Goal: Obtain resource: Download file/media

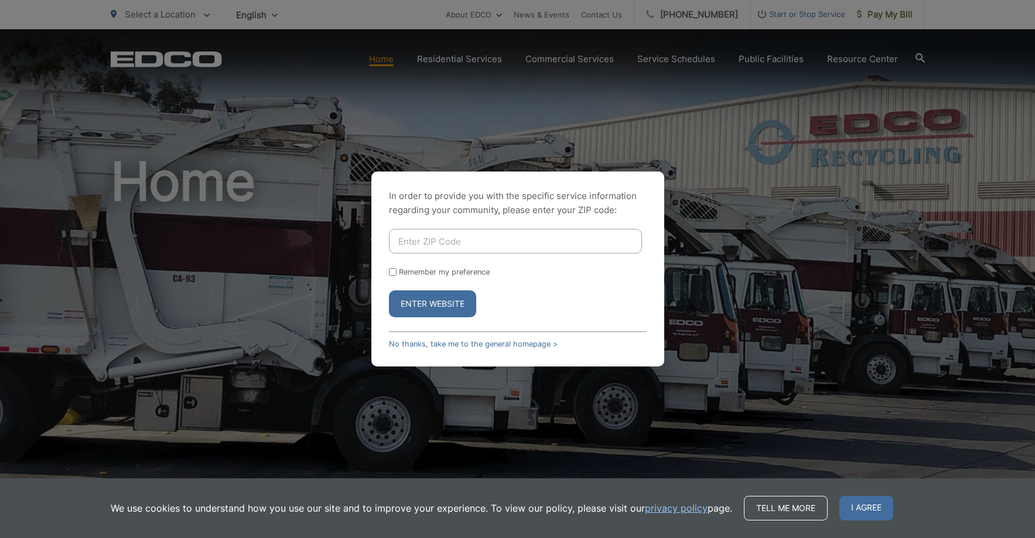
click at [474, 242] on input "Enter ZIP Code" at bounding box center [515, 241] width 253 height 25
type input "90712"
click at [433, 293] on button "Enter Website" at bounding box center [432, 303] width 87 height 27
click at [437, 298] on button "Enter Website" at bounding box center [432, 303] width 87 height 27
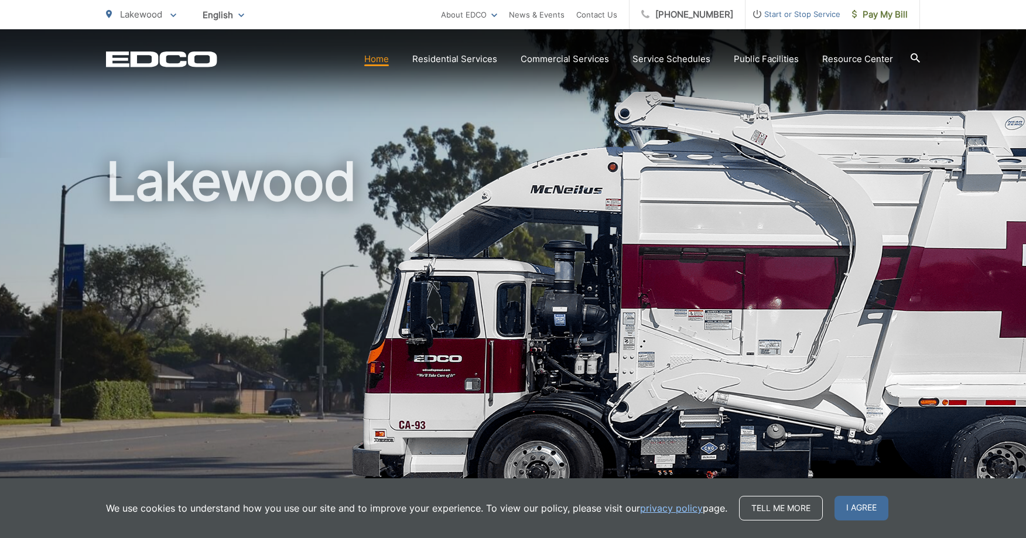
drag, startPoint x: 374, startPoint y: 230, endPoint x: 409, endPoint y: 183, distance: 59.0
click at [378, 226] on h1 "Lakewood" at bounding box center [513, 337] width 814 height 371
drag, startPoint x: 430, startPoint y: 148, endPoint x: 432, endPoint y: 135, distance: 13.0
click at [430, 146] on div "Lakewood" at bounding box center [513, 270] width 814 height 483
click at [435, 124] on div "Lakewood" at bounding box center [513, 270] width 814 height 483
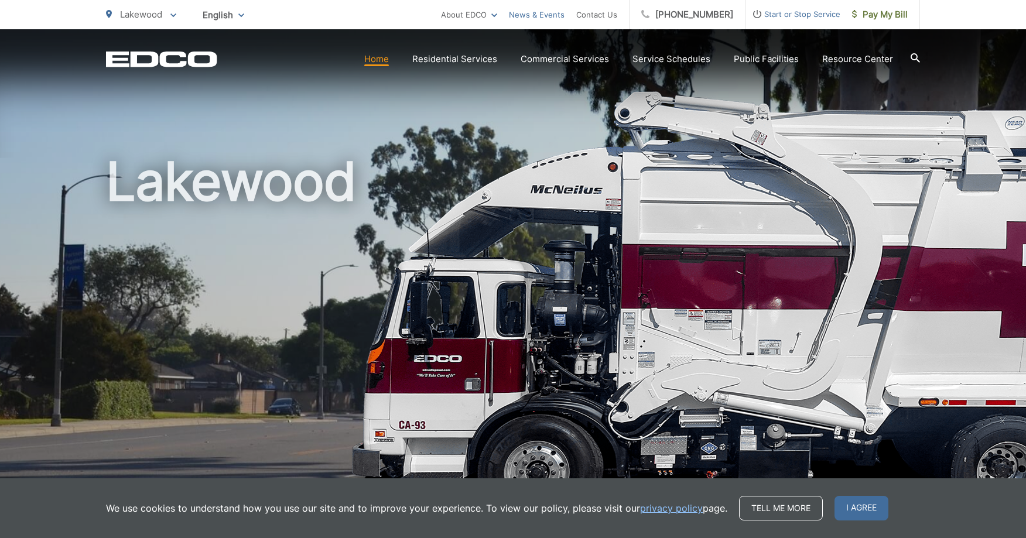
click at [549, 14] on link "News & Events" at bounding box center [537, 15] width 56 height 14
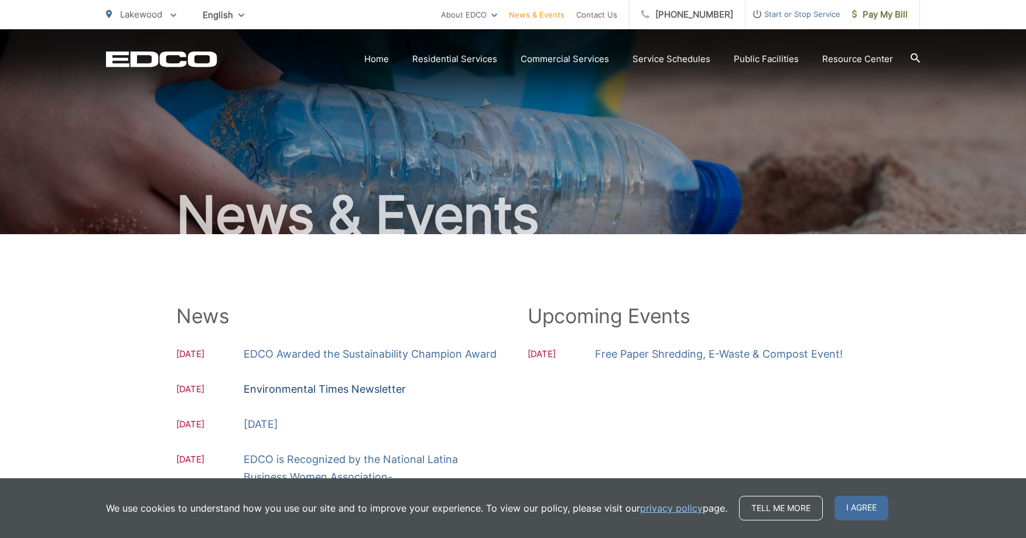
click at [314, 390] on link "Environmental Times Newsletter" at bounding box center [325, 390] width 162 height 18
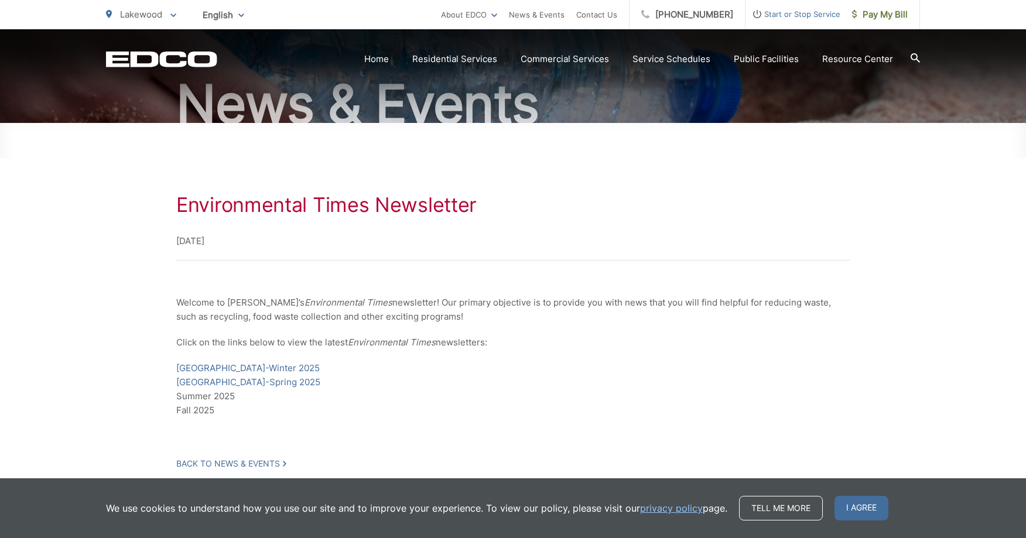
scroll to position [176, 0]
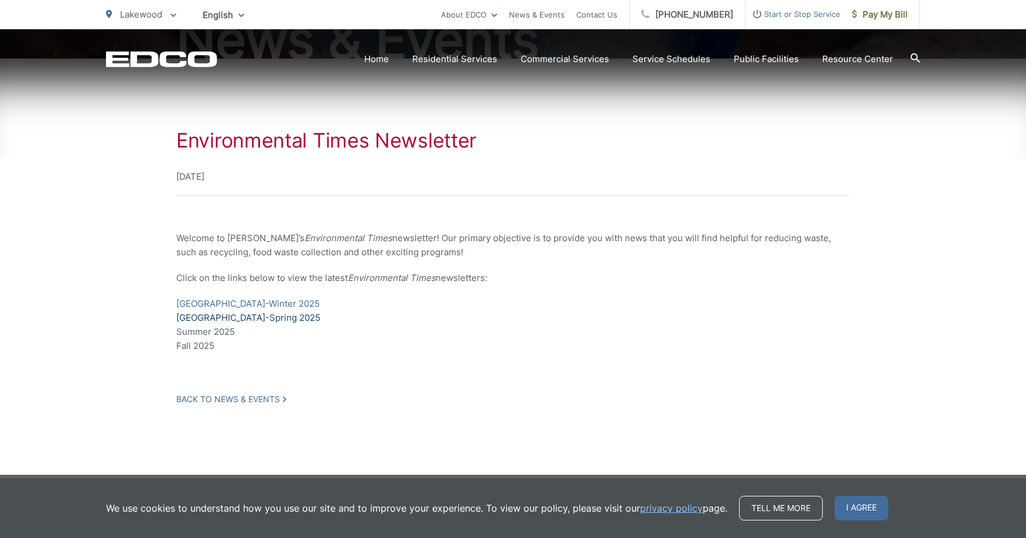
click at [241, 316] on link "[GEOGRAPHIC_DATA]-Spring 2025" at bounding box center [248, 318] width 144 height 14
